Goal: Find specific page/section

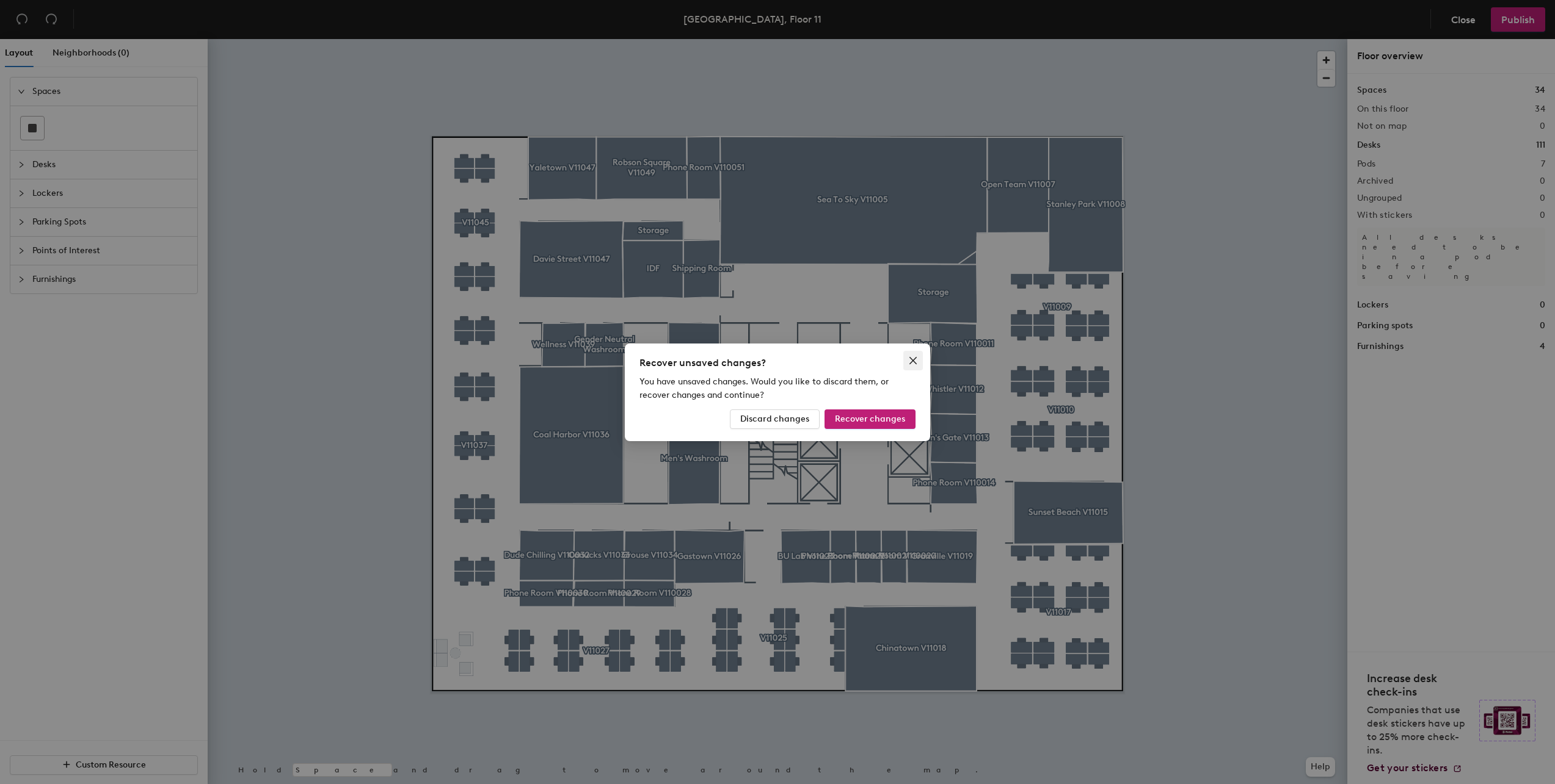
click at [917, 360] on span "Close" at bounding box center [913, 360] width 20 height 10
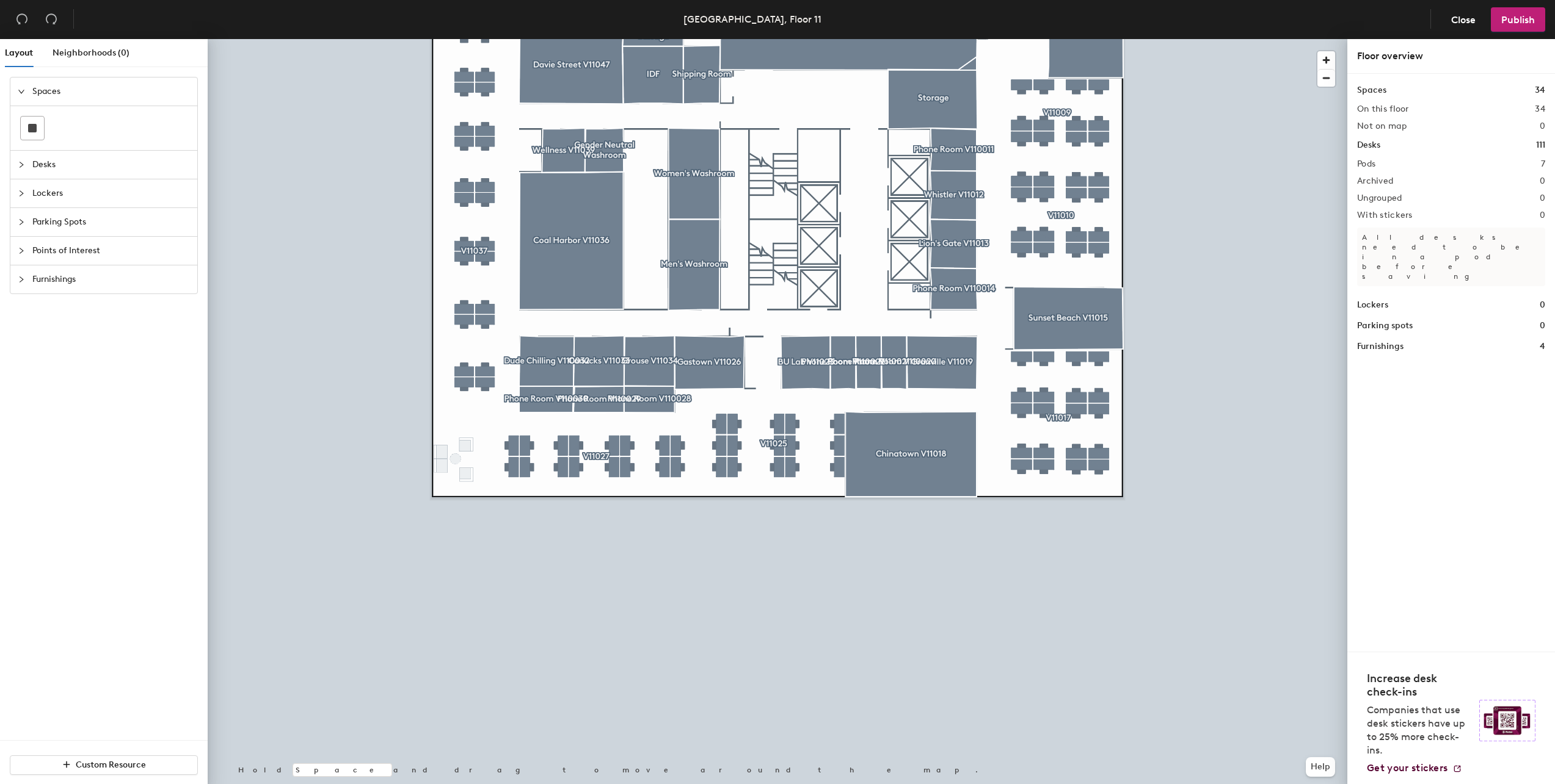
click at [447, 39] on div at bounding box center [777, 39] width 1140 height 0
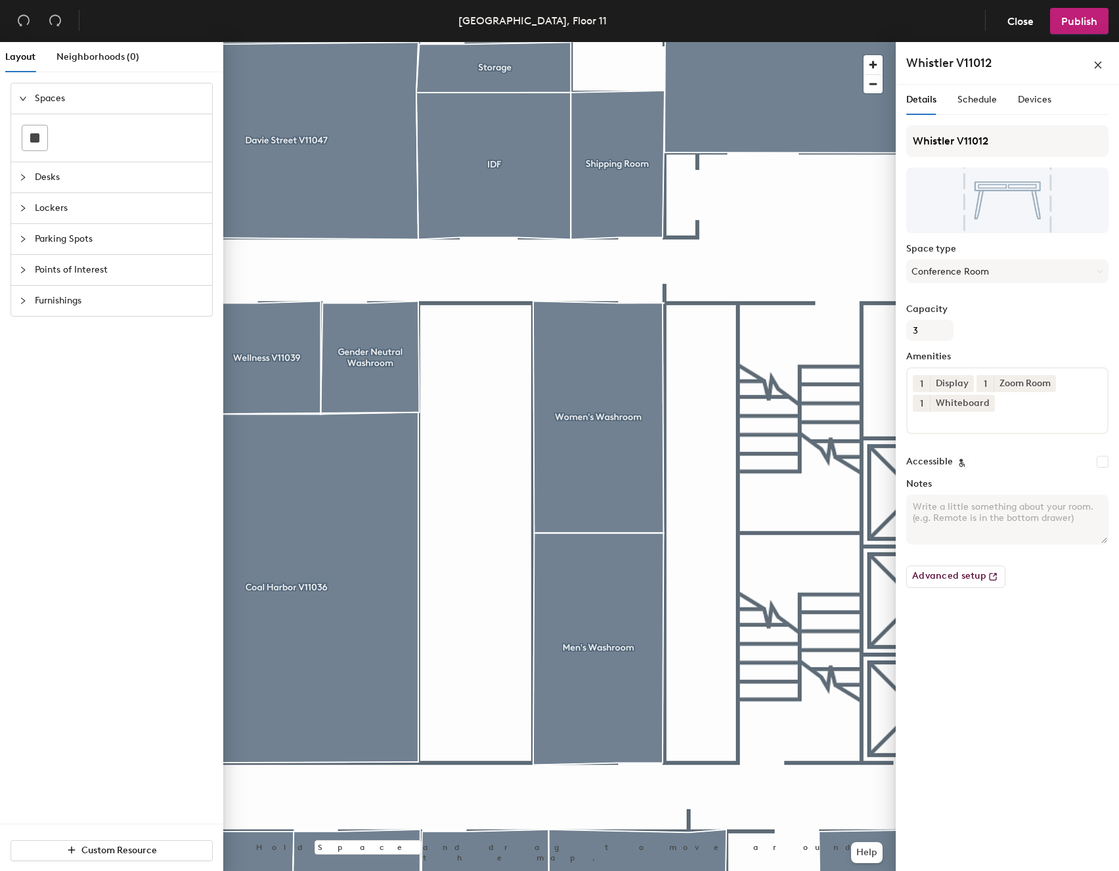
click at [743, 42] on div at bounding box center [559, 42] width 673 height 0
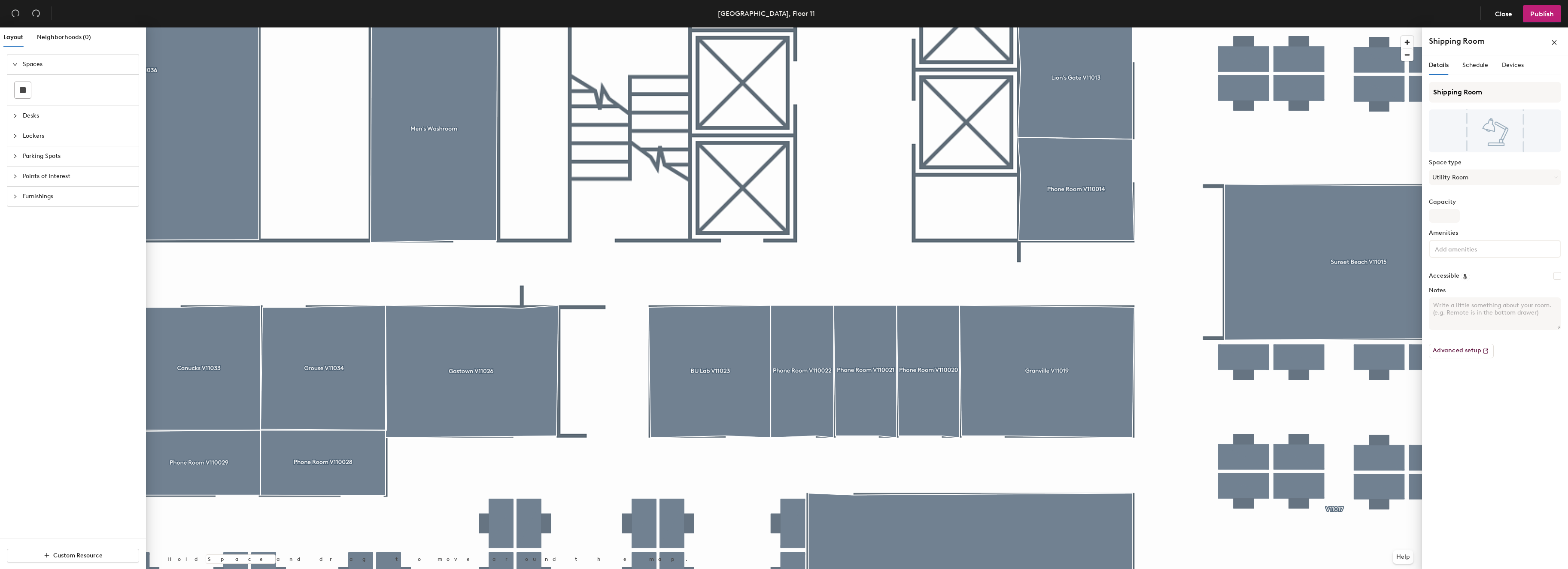
click at [1044, 27] on div at bounding box center [784, 27] width 1276 height 0
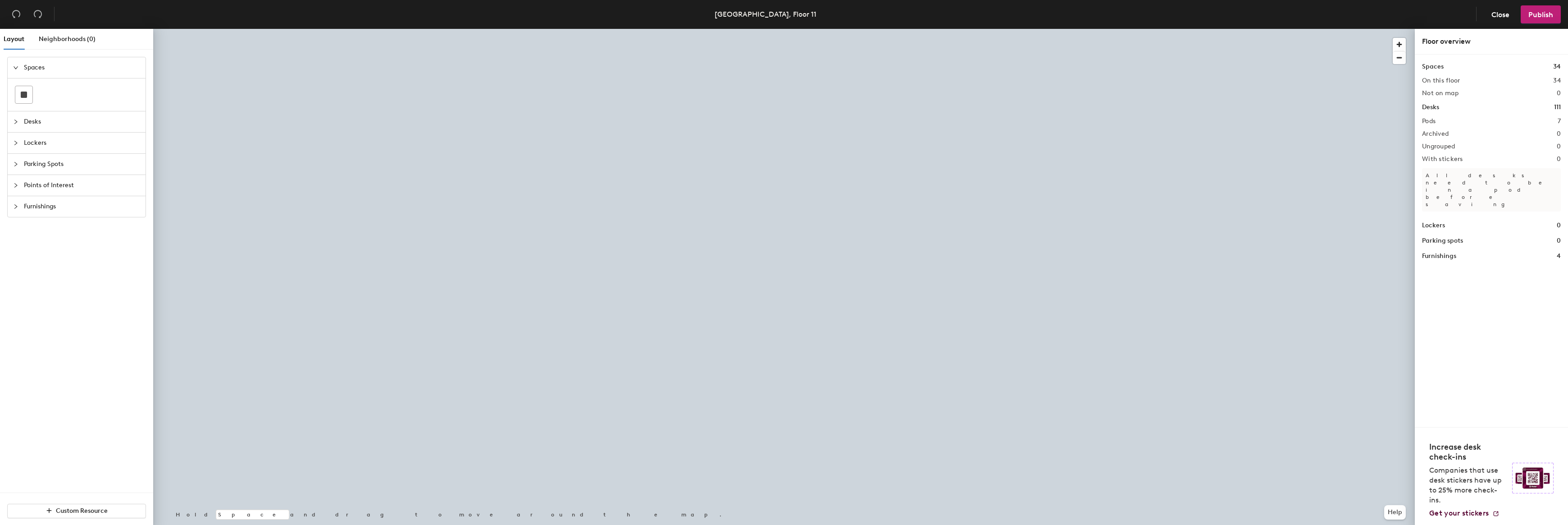
click at [31, 67] on span "Spaces" at bounding box center [82, 67] width 116 height 21
click at [62, 39] on span "Neighborhoods (0)" at bounding box center [67, 38] width 57 height 8
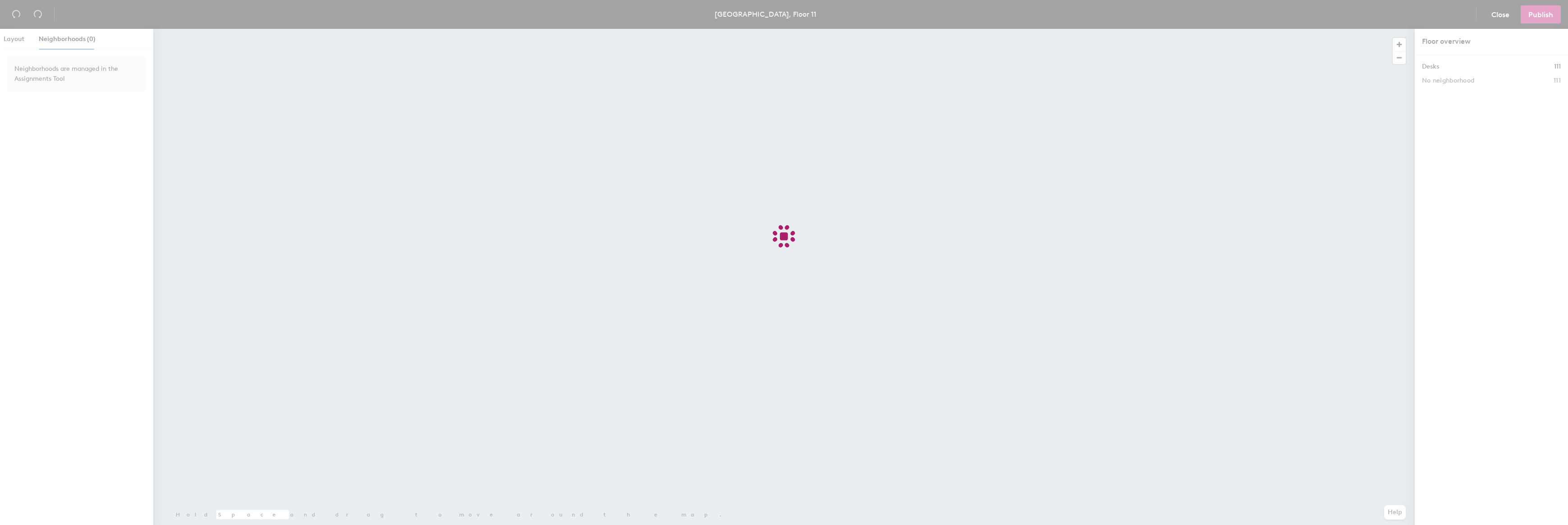
click at [1497, 19] on div at bounding box center [784, 262] width 1568 height 525
